Goal: Share content

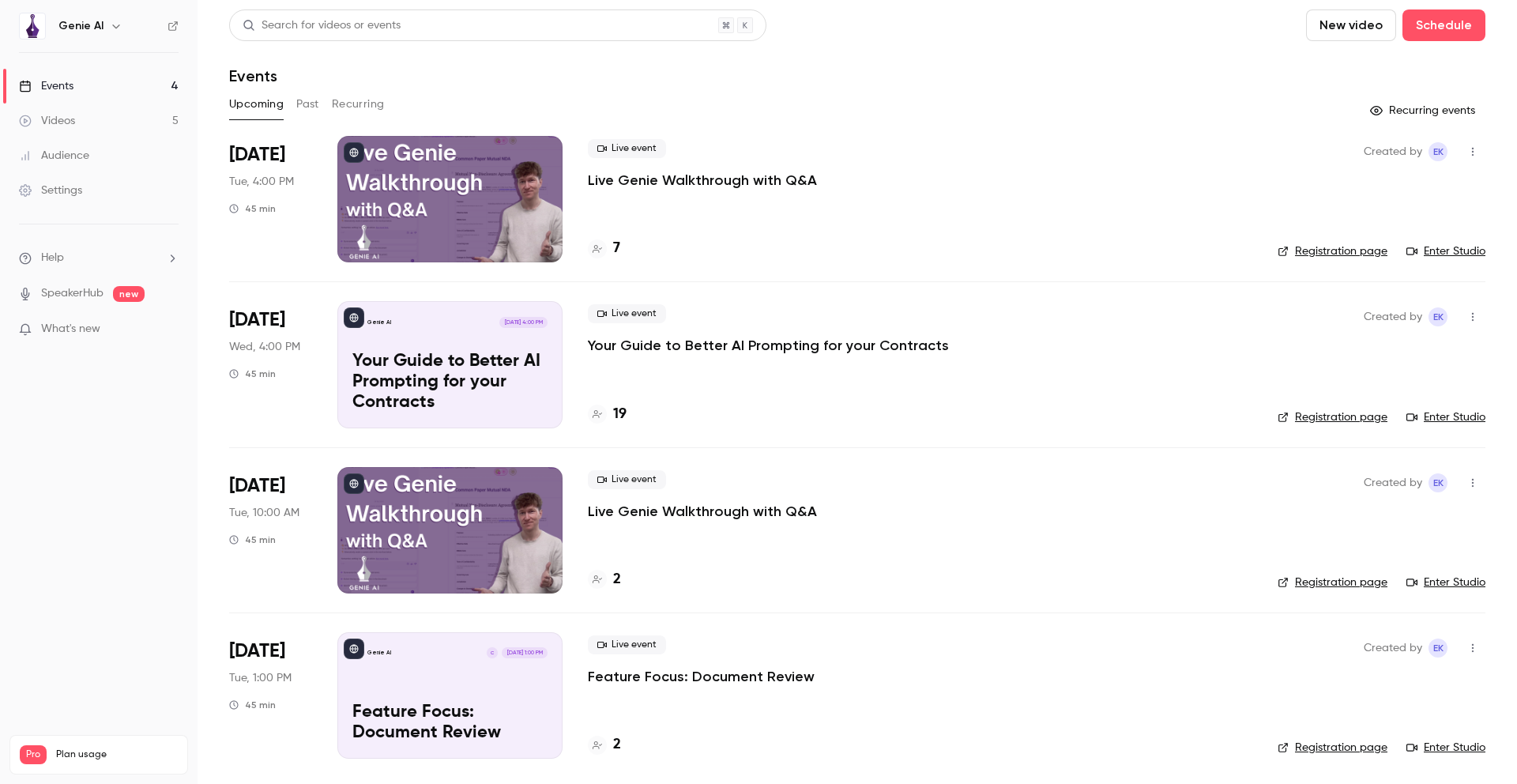
click at [82, 190] on link "Settings" at bounding box center [98, 190] width 198 height 34
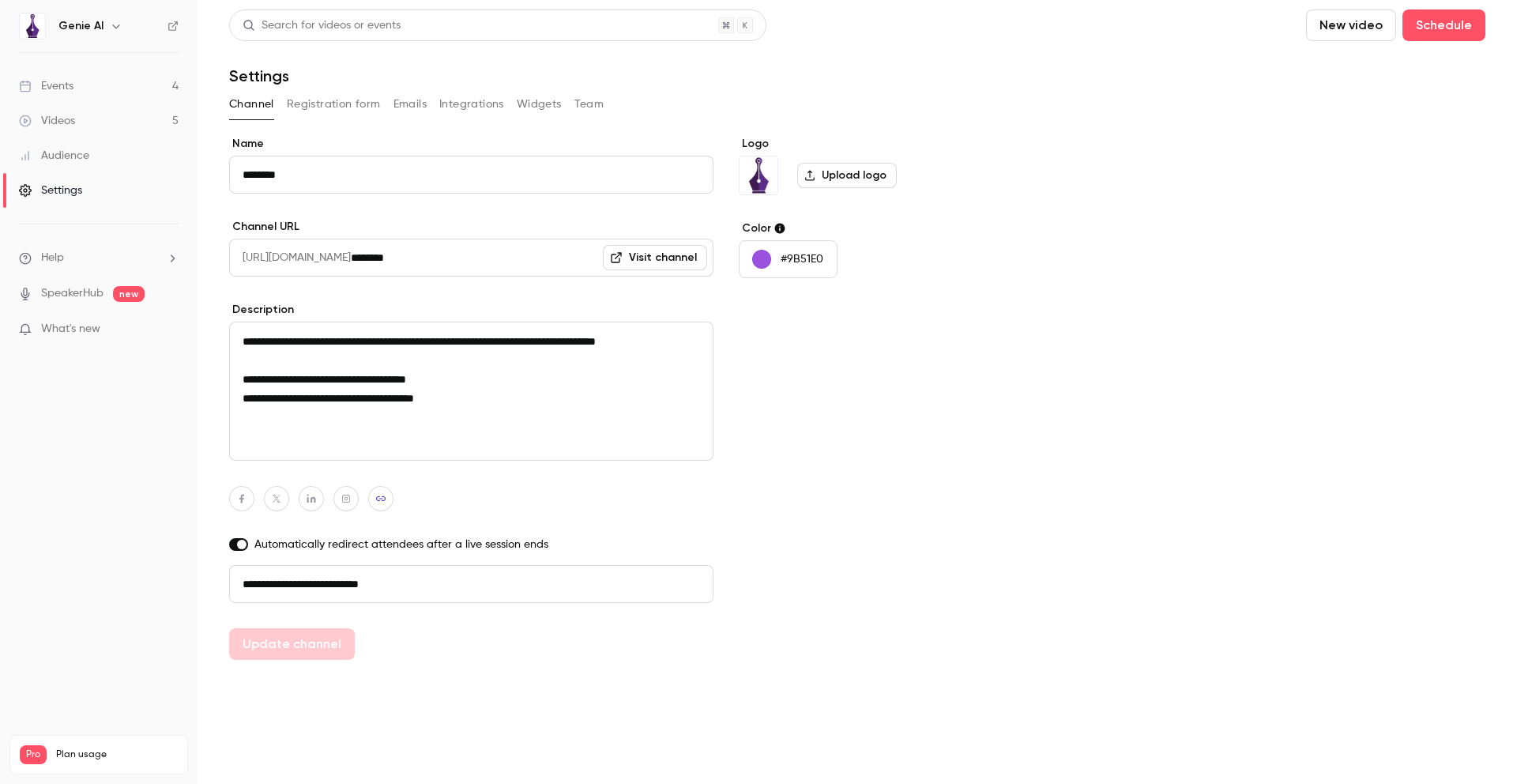
click at [329, 100] on button "Registration form" at bounding box center [333, 104] width 94 height 25
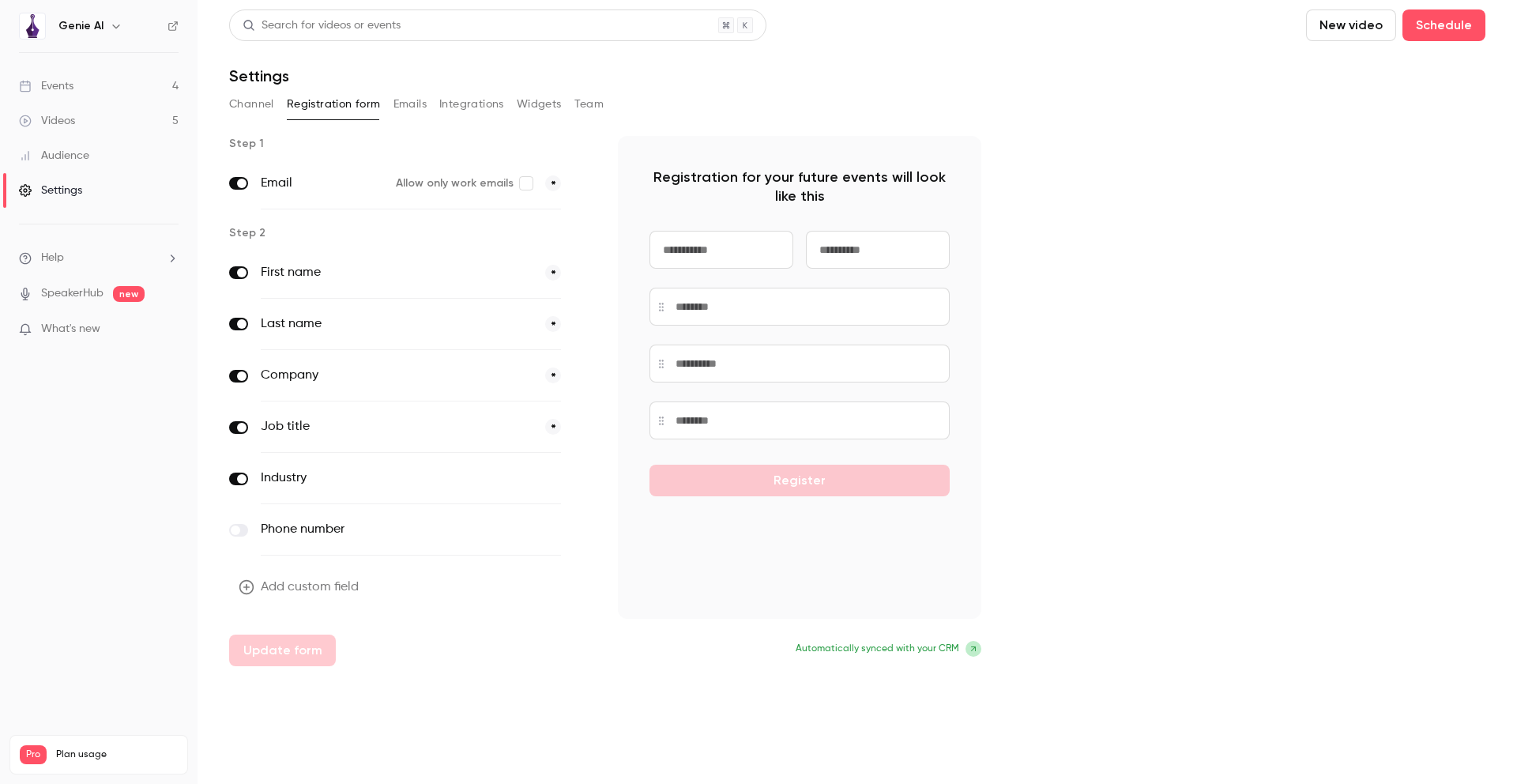
click at [462, 103] on button "Integrations" at bounding box center [472, 104] width 65 height 25
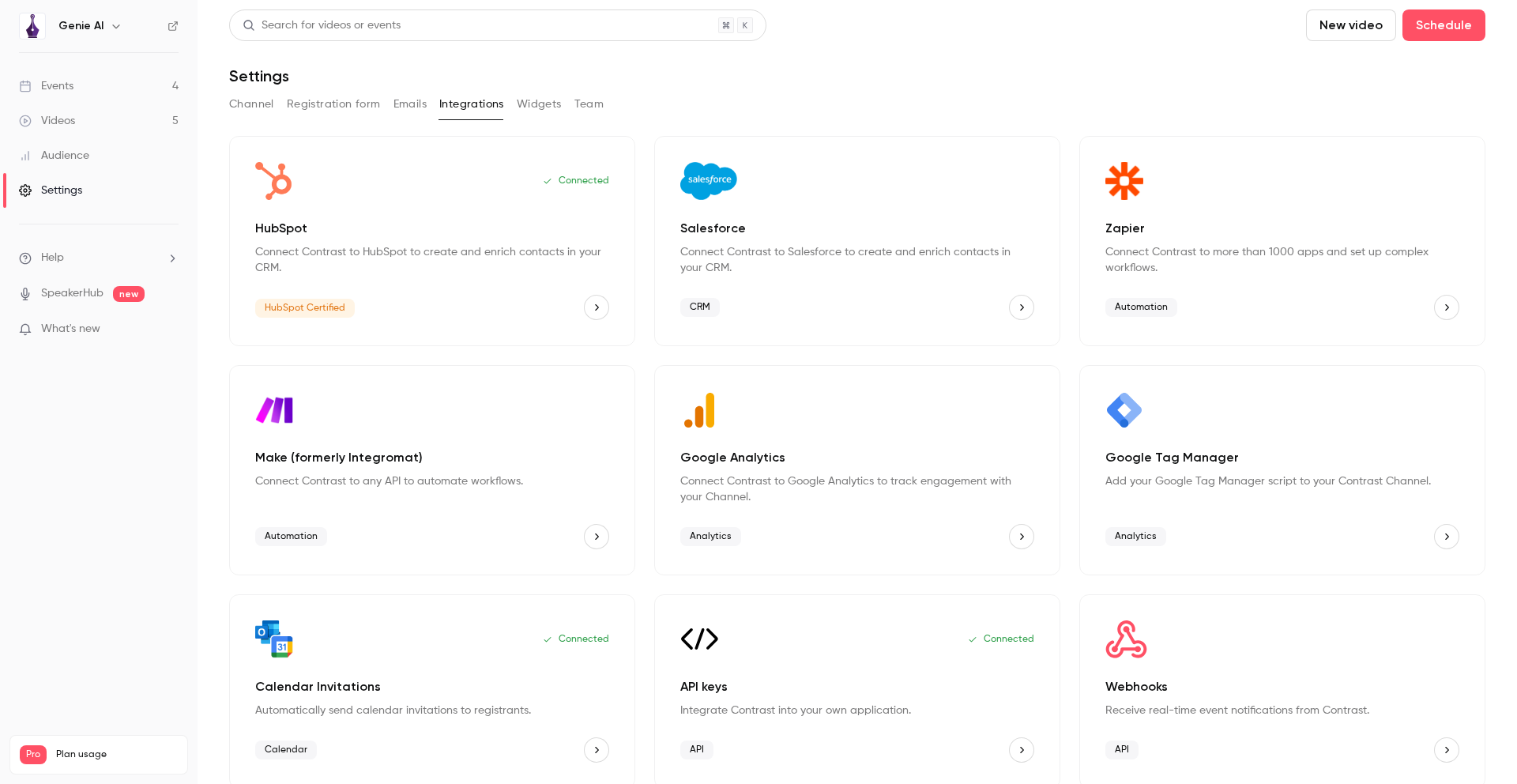
click at [242, 108] on button "Channel" at bounding box center [251, 104] width 45 height 25
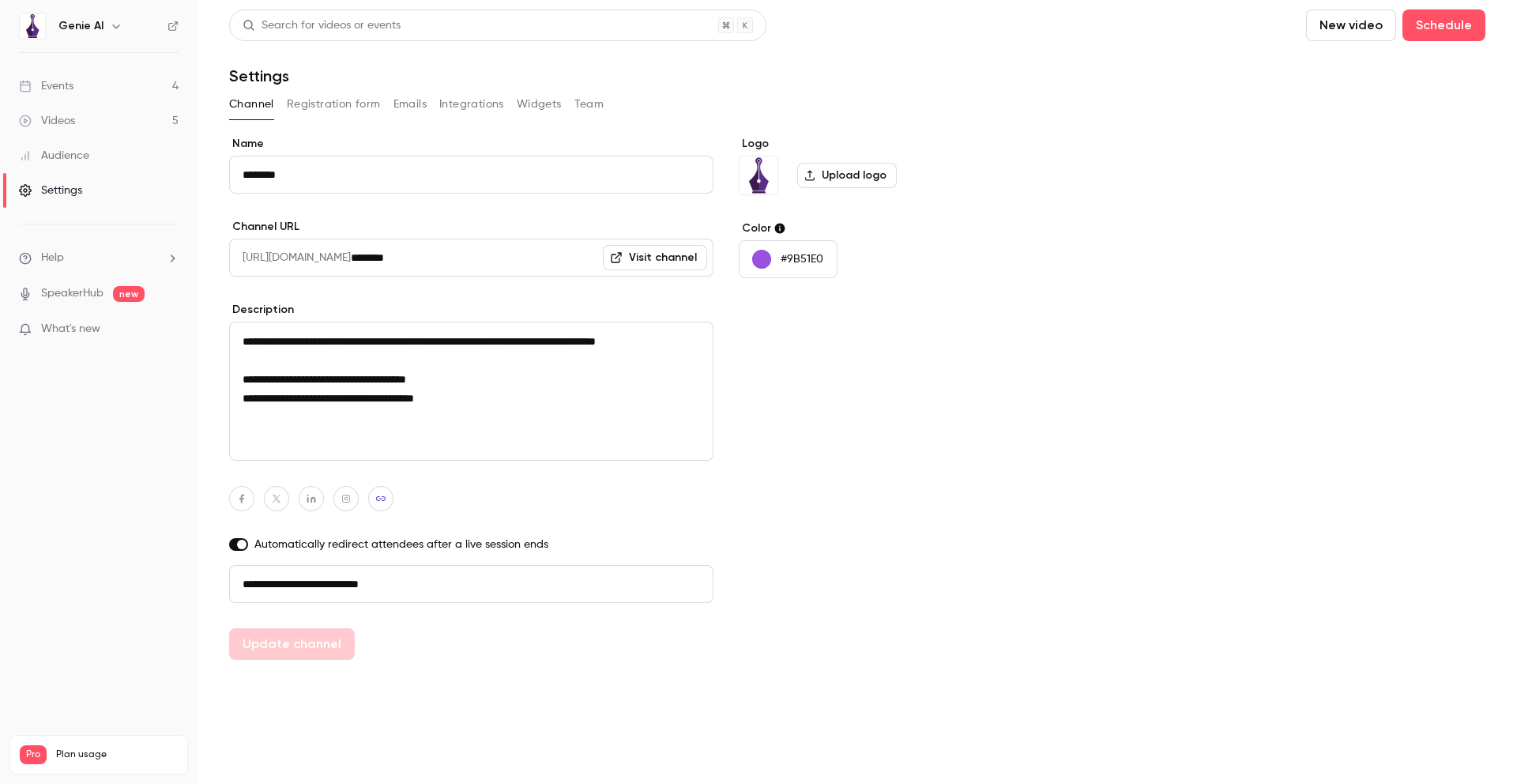
click at [660, 259] on link "Visit channel" at bounding box center [654, 257] width 104 height 25
click at [57, 159] on div "Audience" at bounding box center [54, 156] width 71 height 16
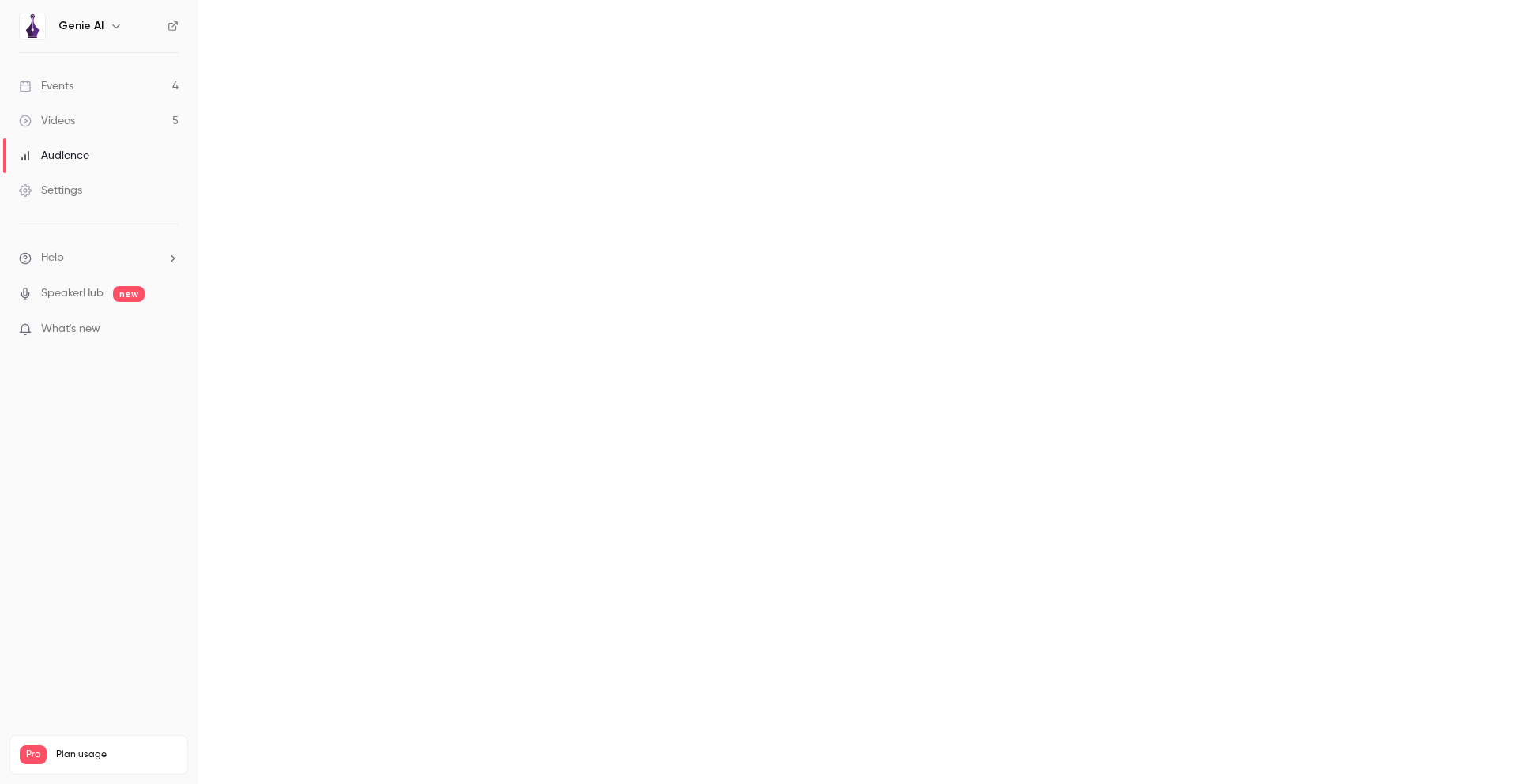
click at [66, 124] on div "Videos" at bounding box center [47, 120] width 56 height 16
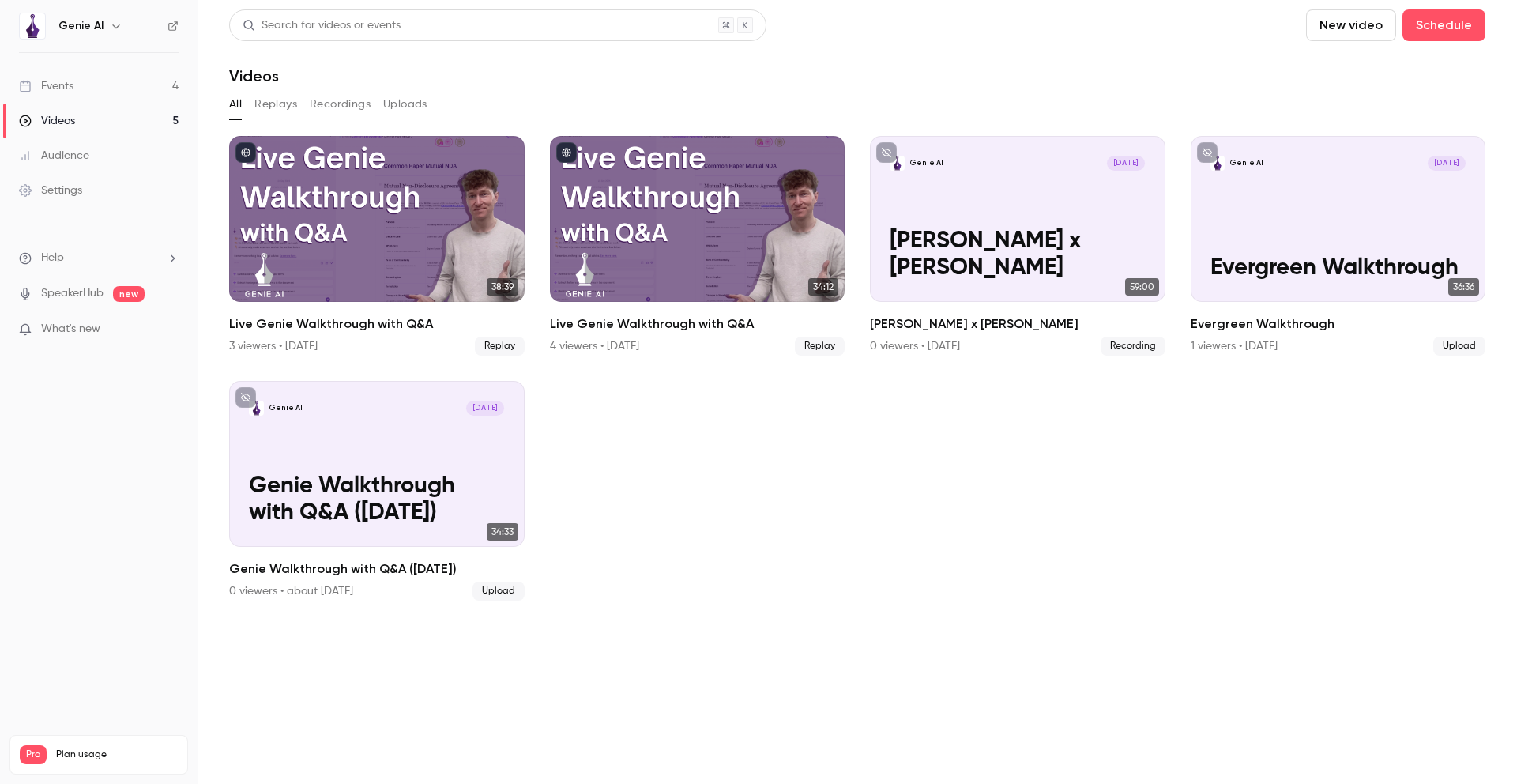
click at [66, 86] on div "Events" at bounding box center [46, 86] width 54 height 16
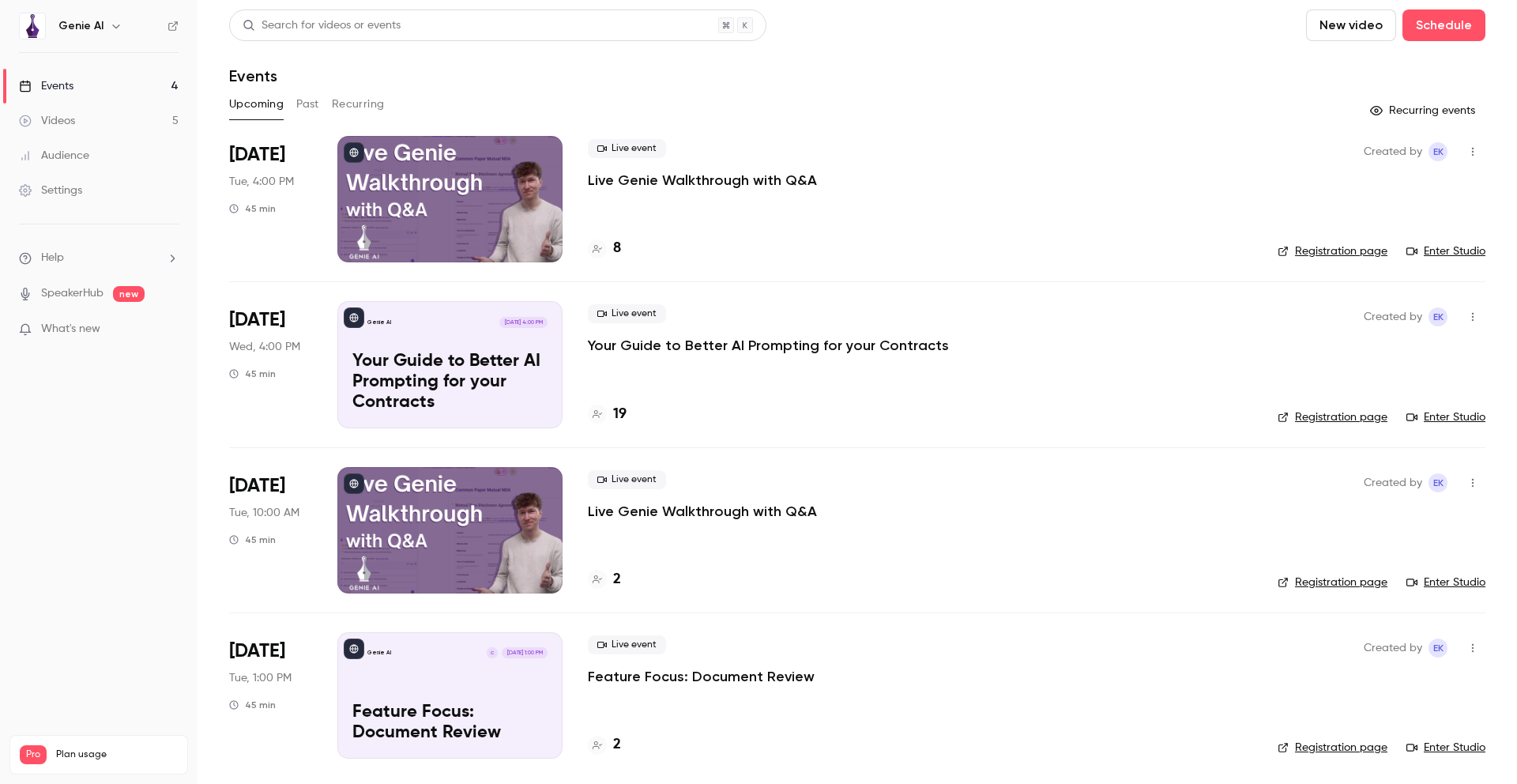
click at [641, 180] on p "Live Genie Walkthrough with Q&A" at bounding box center [703, 180] width 229 height 19
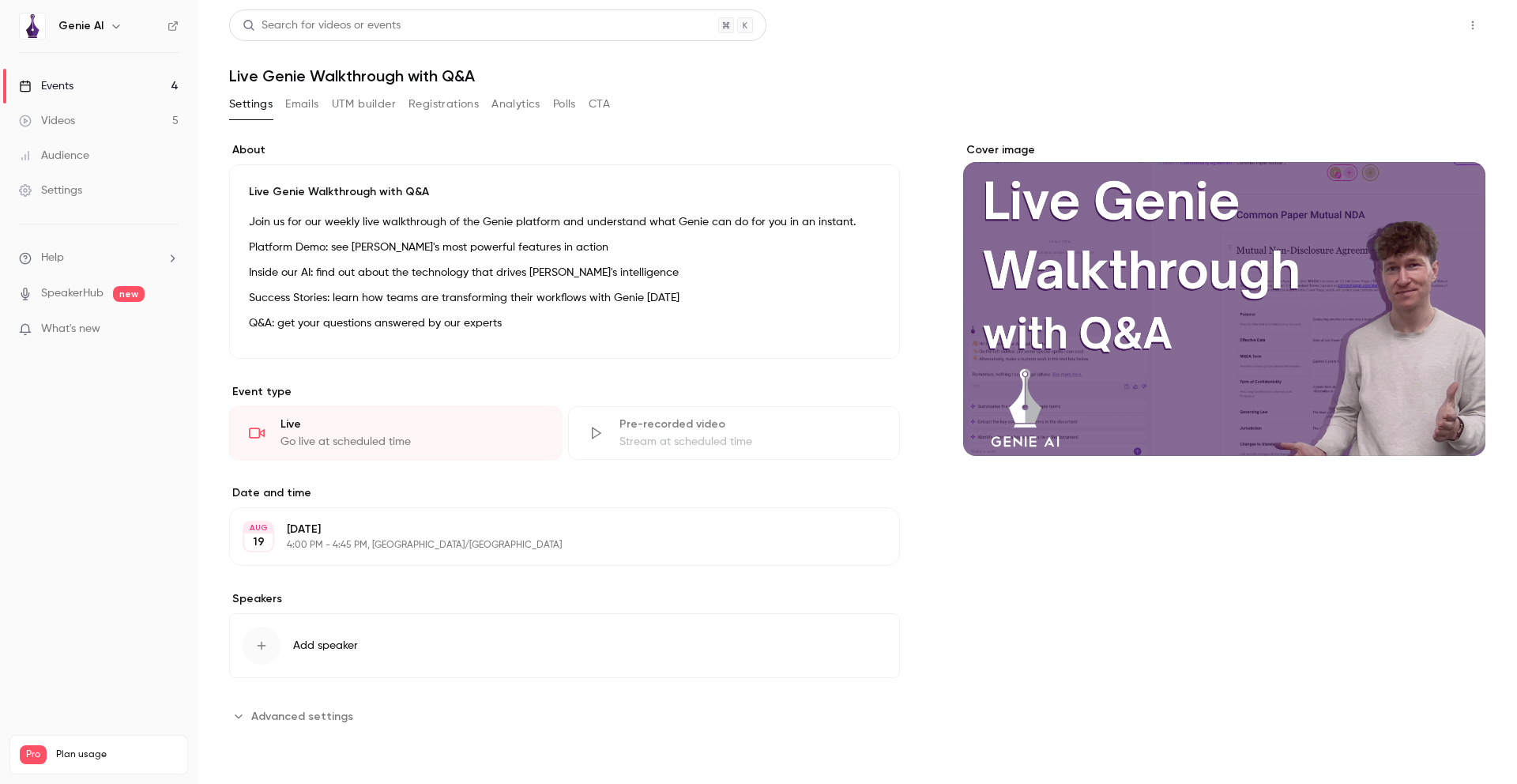
click at [1407, 24] on button "Share" at bounding box center [1416, 25] width 62 height 32
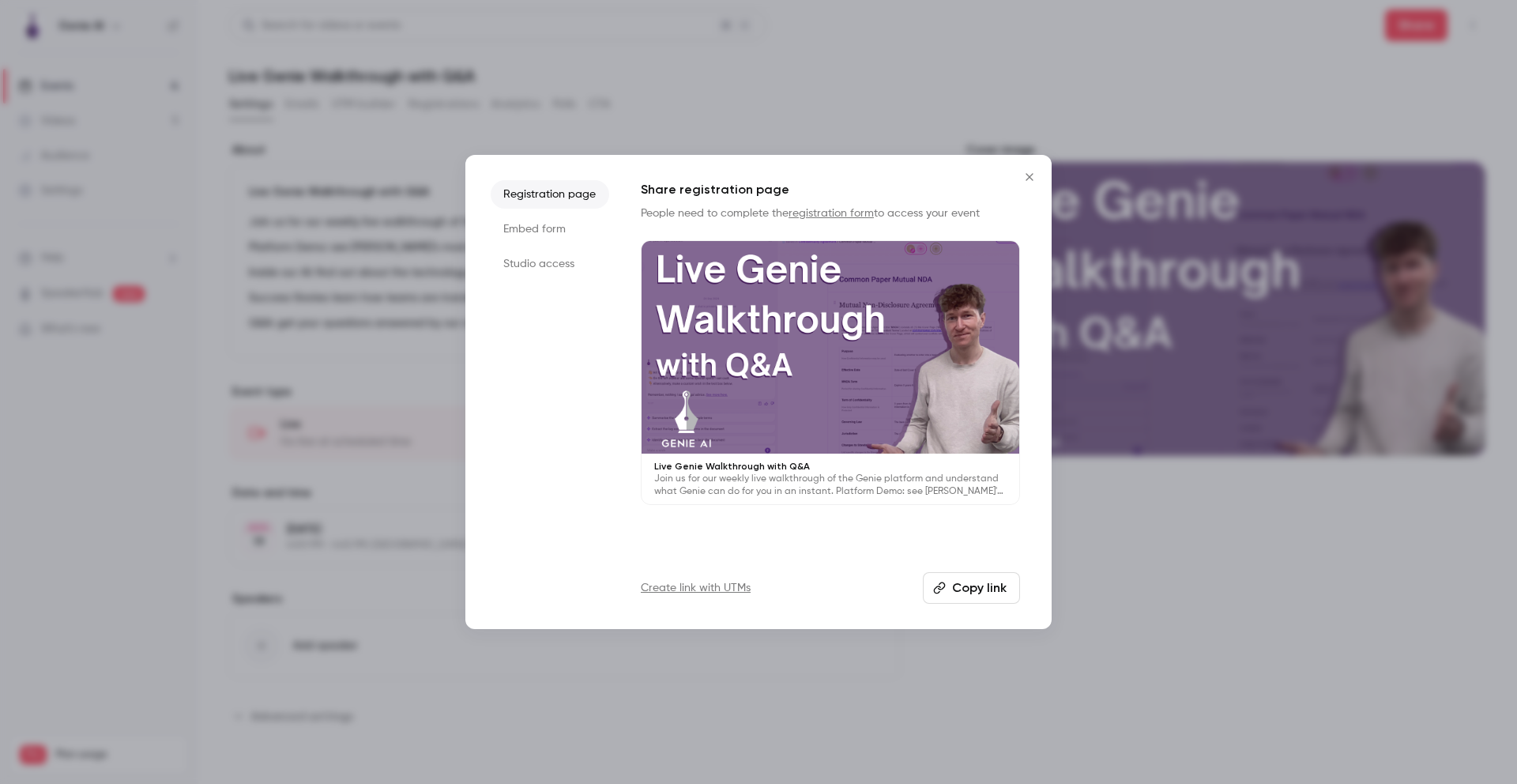
click at [541, 234] on li "Embed form" at bounding box center [550, 229] width 118 height 29
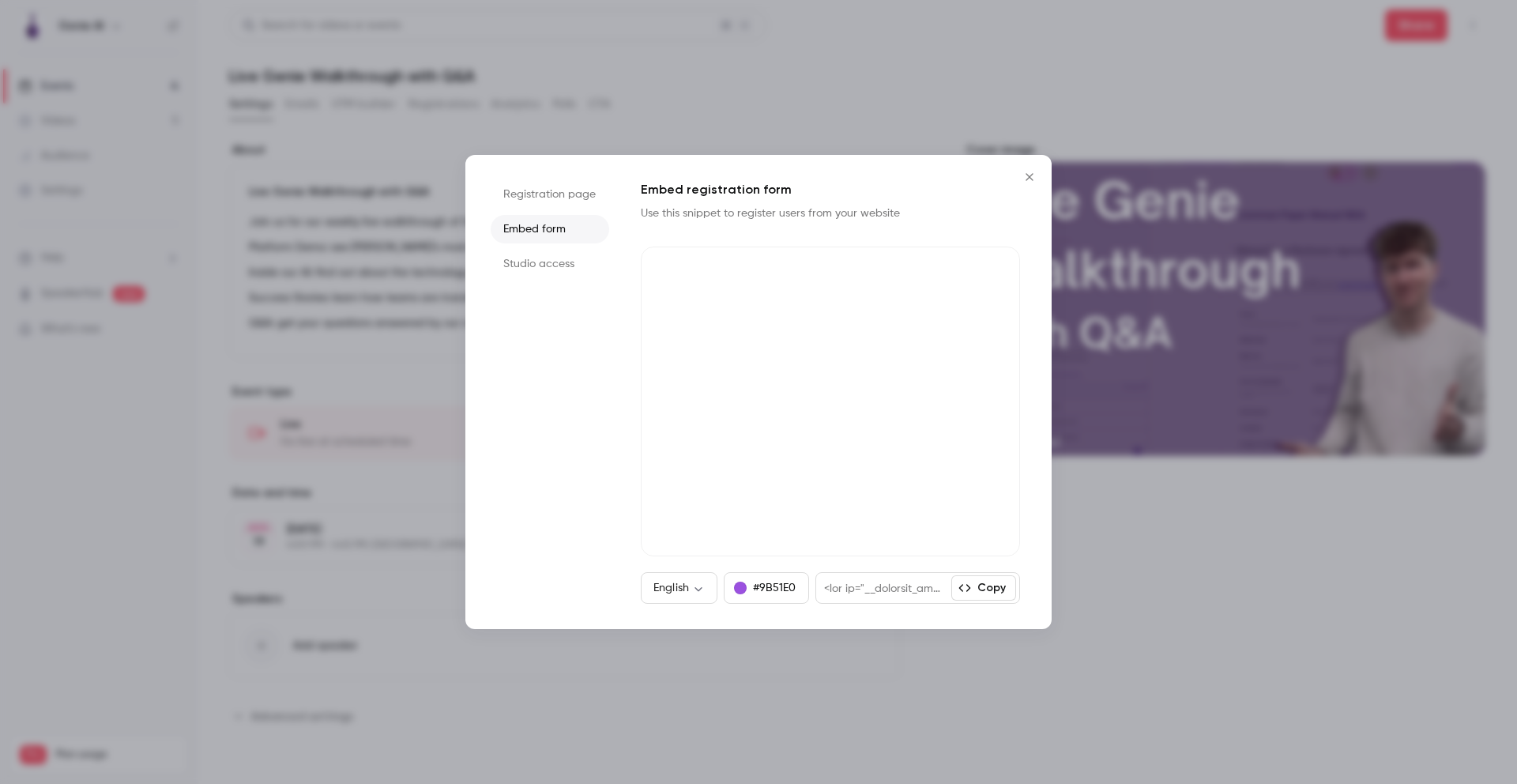
click at [1029, 178] on icon "Close" at bounding box center [1030, 177] width 19 height 12
